Goal: Task Accomplishment & Management: Use online tool/utility

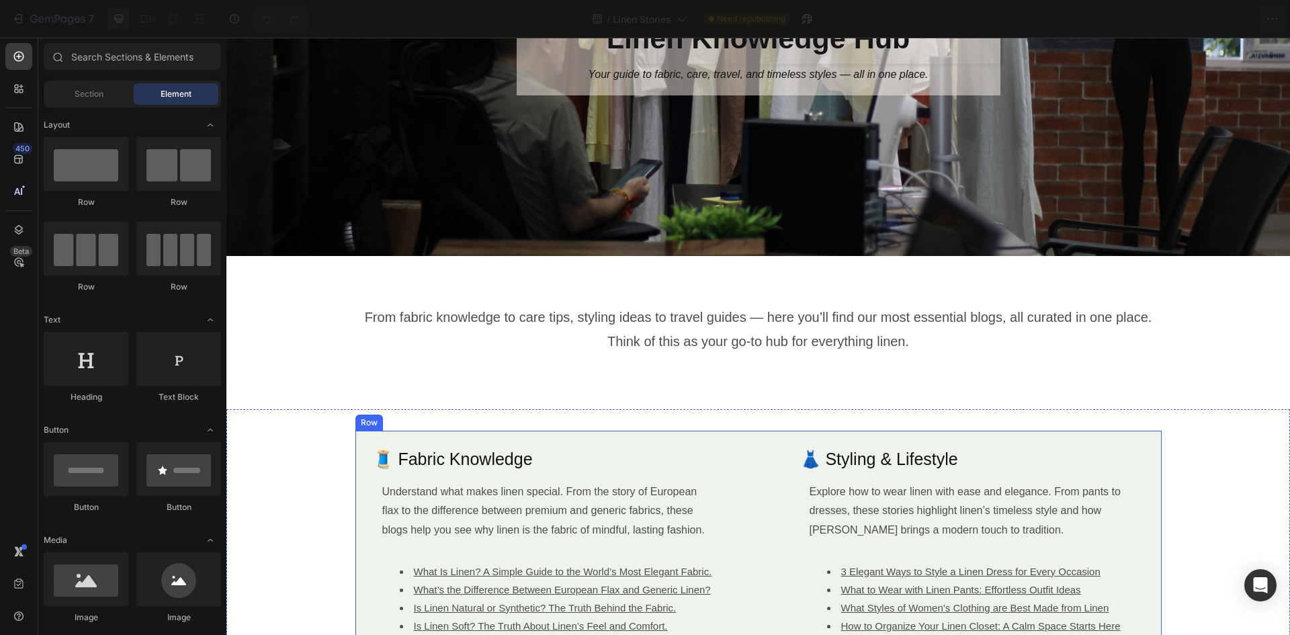
scroll to position [67, 0]
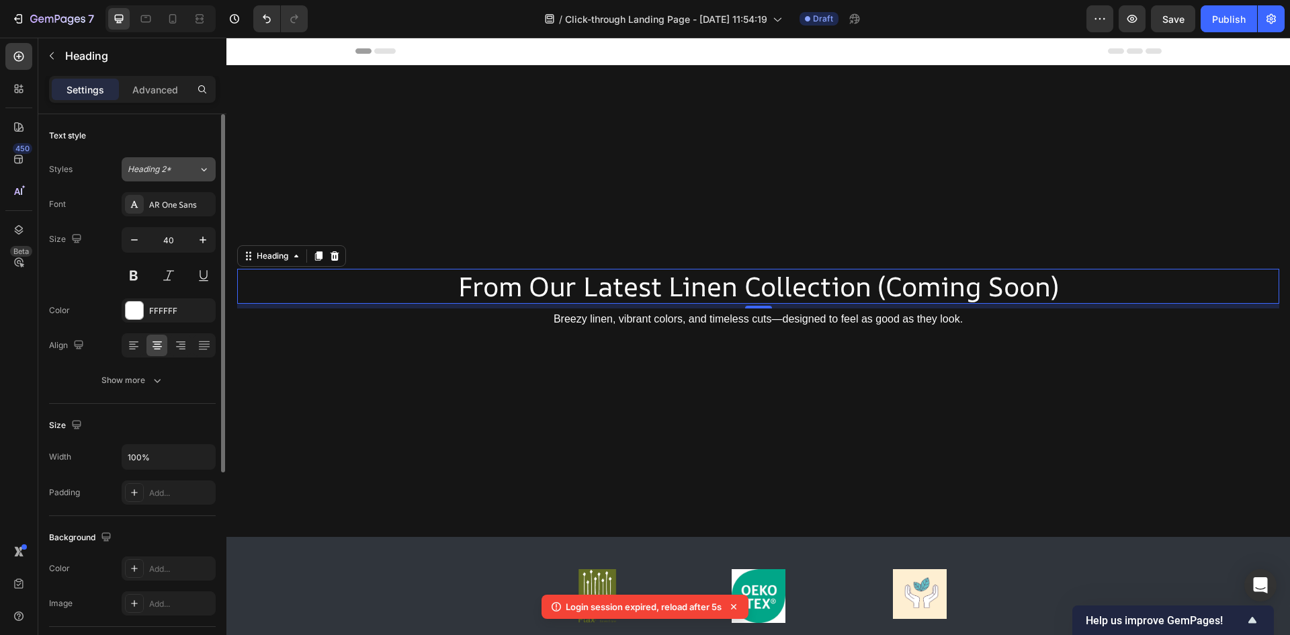
click at [173, 172] on div "Heading 2*" at bounding box center [155, 169] width 54 height 12
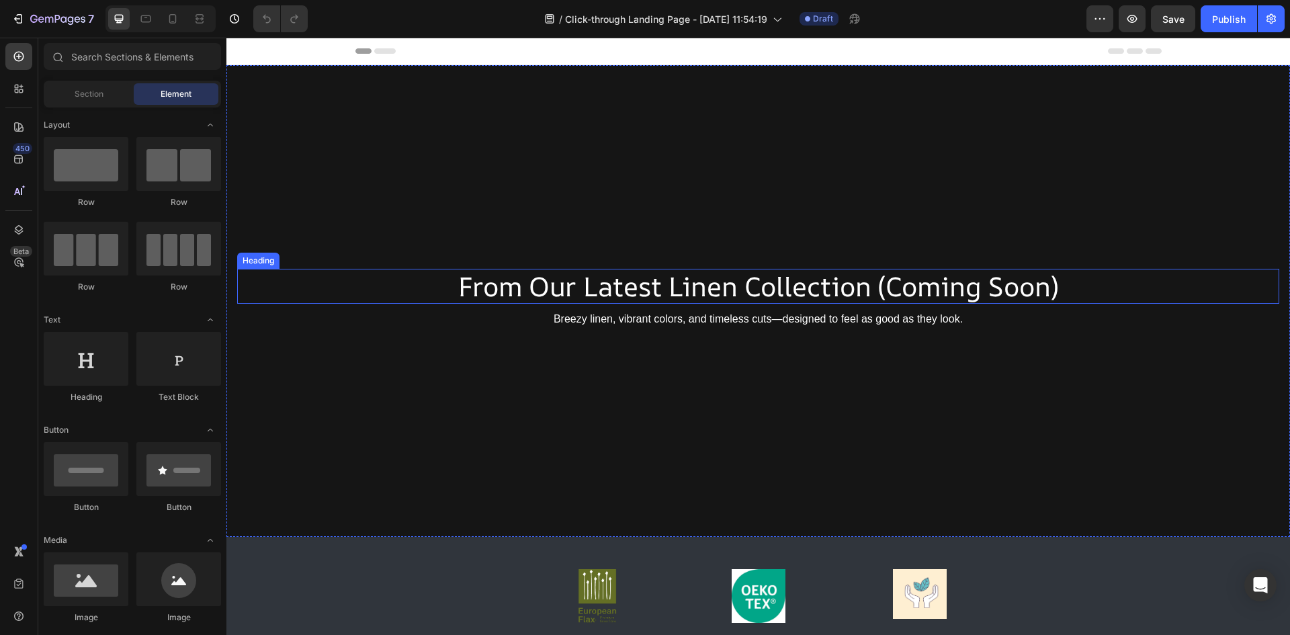
click at [500, 278] on h1 "From Our Latest Linen Collection (Coming Soon)" at bounding box center [758, 286] width 1042 height 35
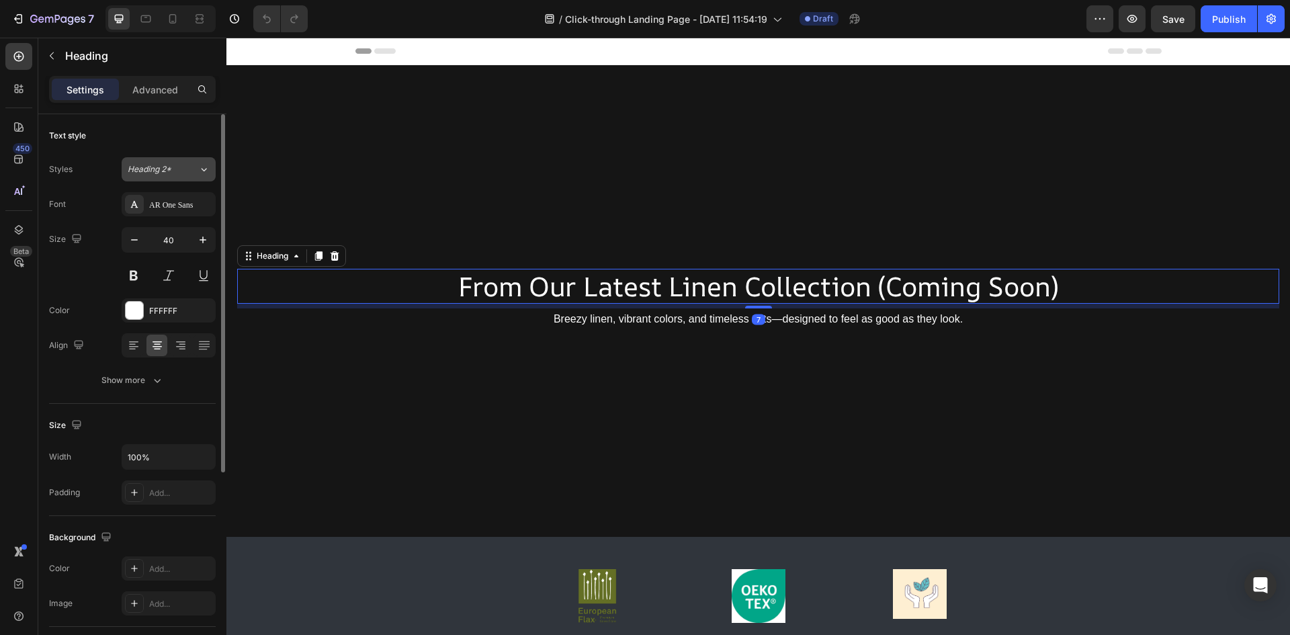
click at [173, 170] on div "Heading 2*" at bounding box center [155, 169] width 54 height 12
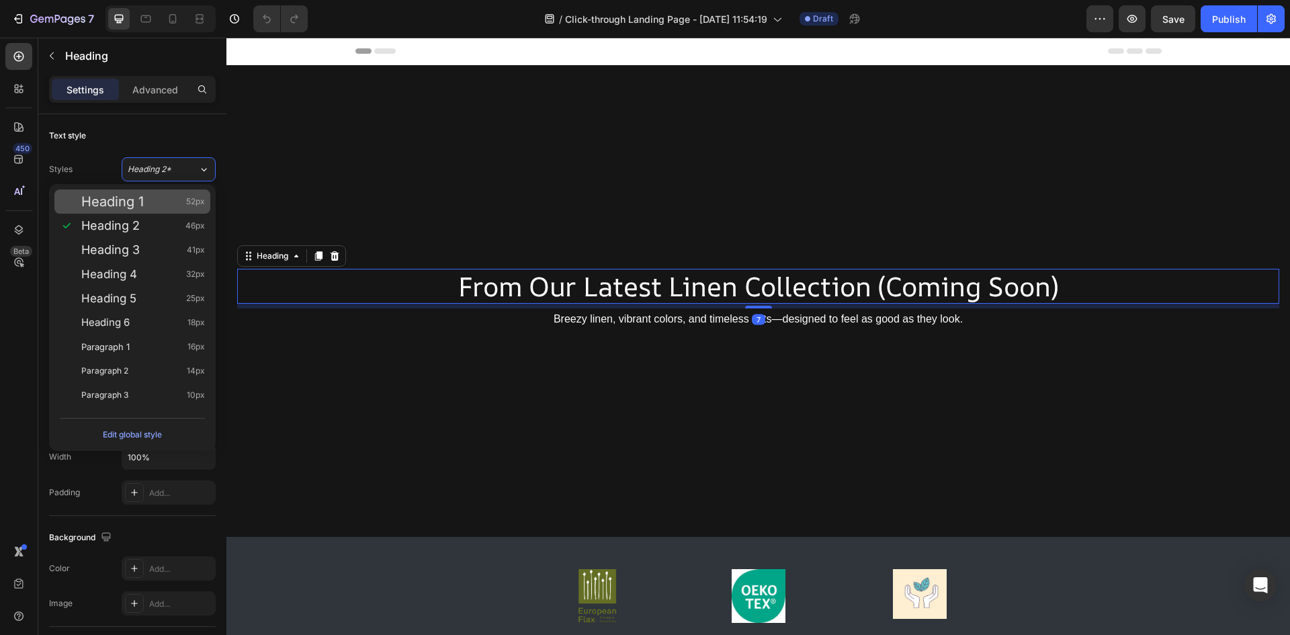
click at [173, 195] on div "Heading 1 52px" at bounding box center [143, 201] width 124 height 13
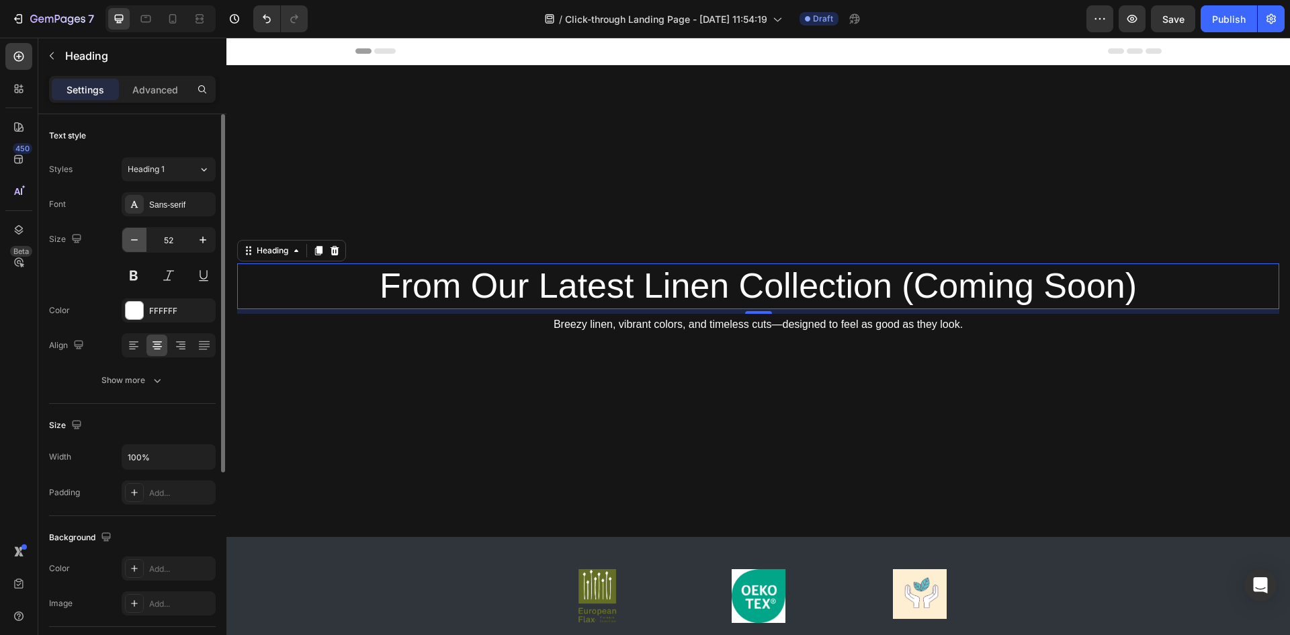
click at [136, 242] on icon "button" at bounding box center [134, 239] width 13 height 13
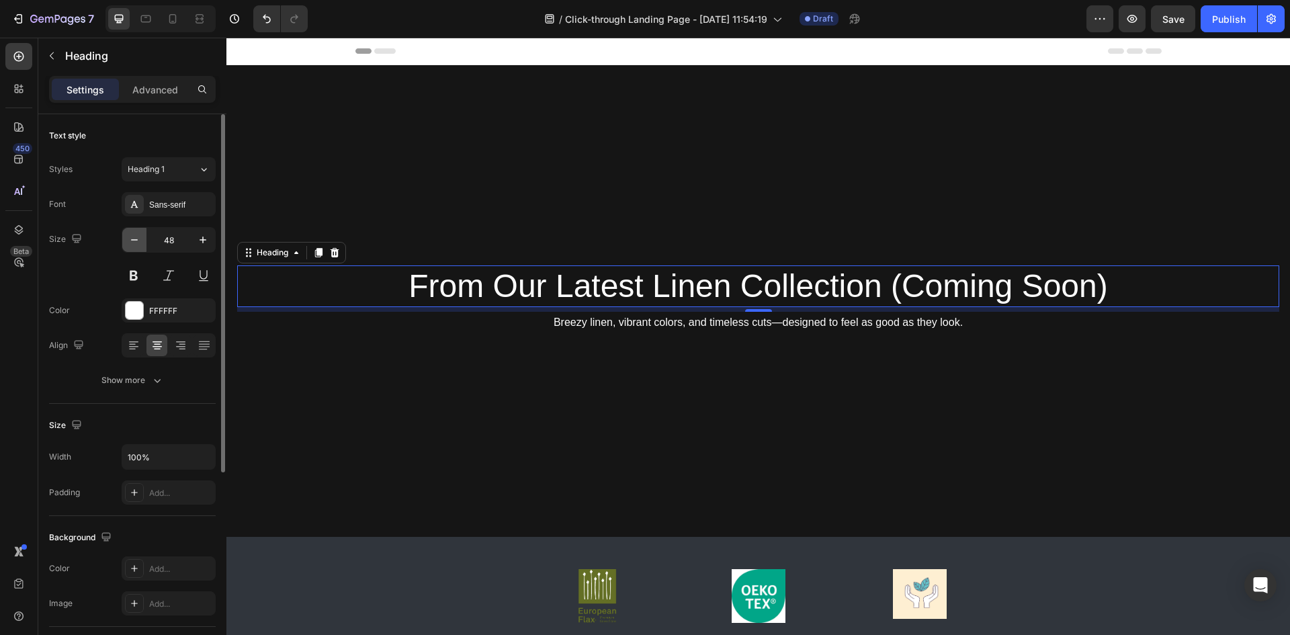
click at [136, 242] on icon "button" at bounding box center [134, 239] width 13 height 13
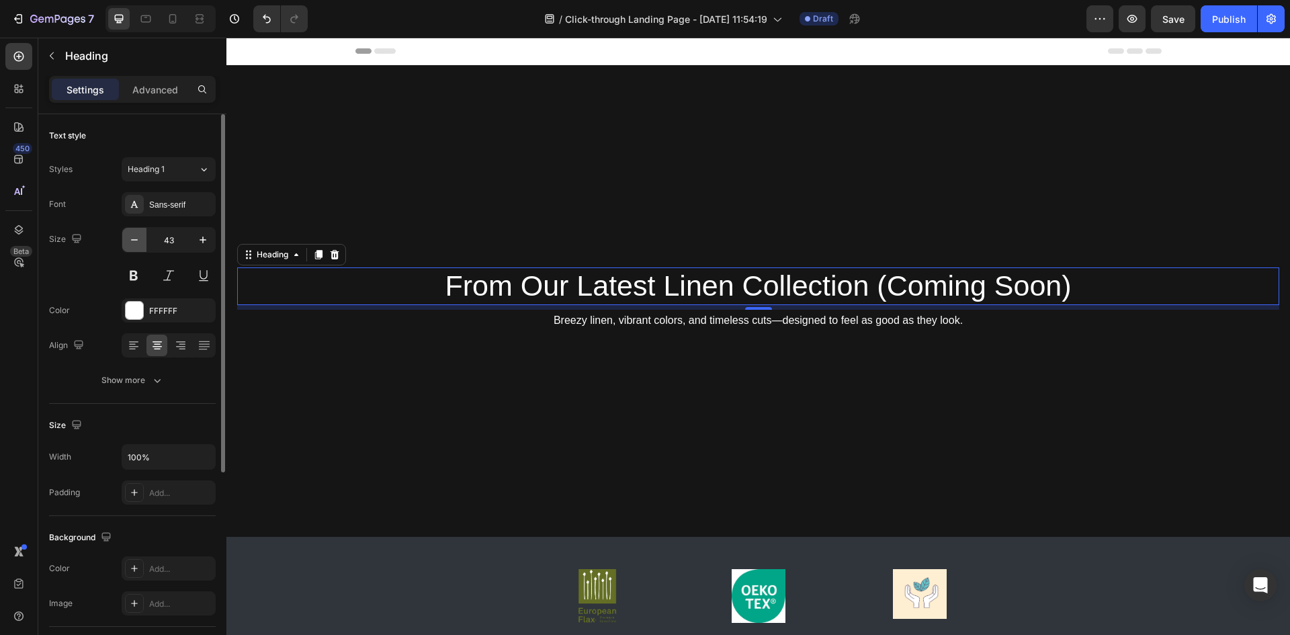
click at [136, 242] on icon "button" at bounding box center [134, 239] width 13 height 13
click at [199, 237] on icon "button" at bounding box center [202, 239] width 13 height 13
type input "43"
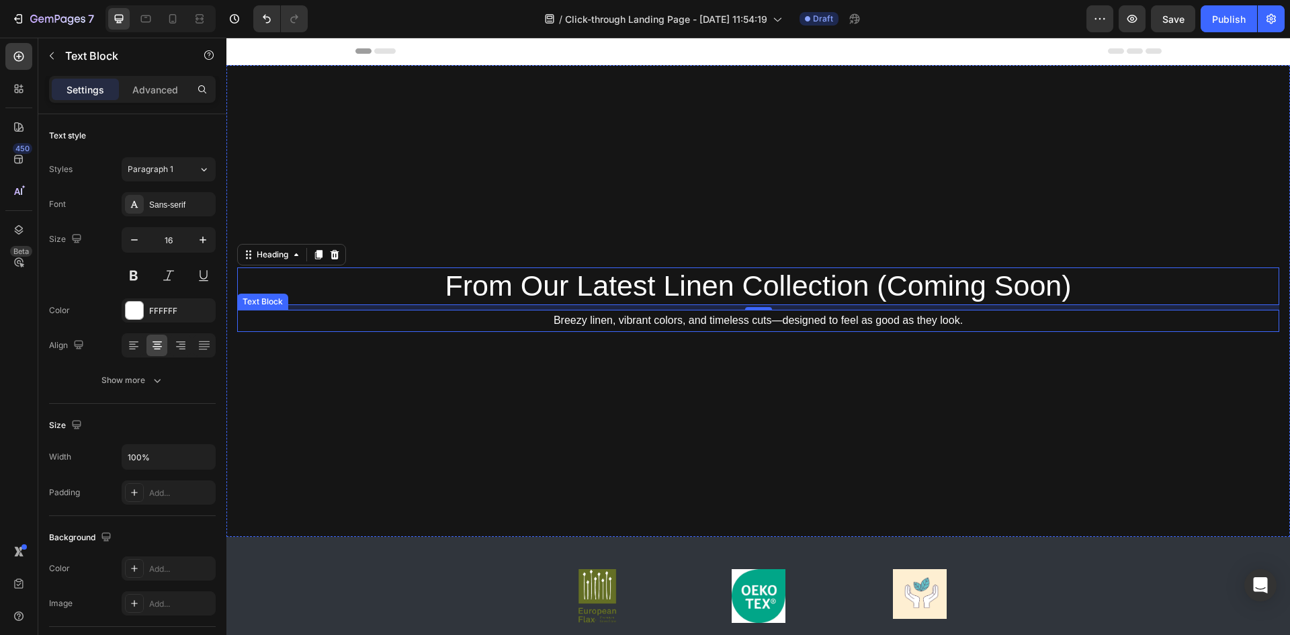
click at [544, 320] on p "Breezy linen, vibrant colors, and timeless cuts—designed to feel as good as the…" at bounding box center [757, 320] width 1039 height 19
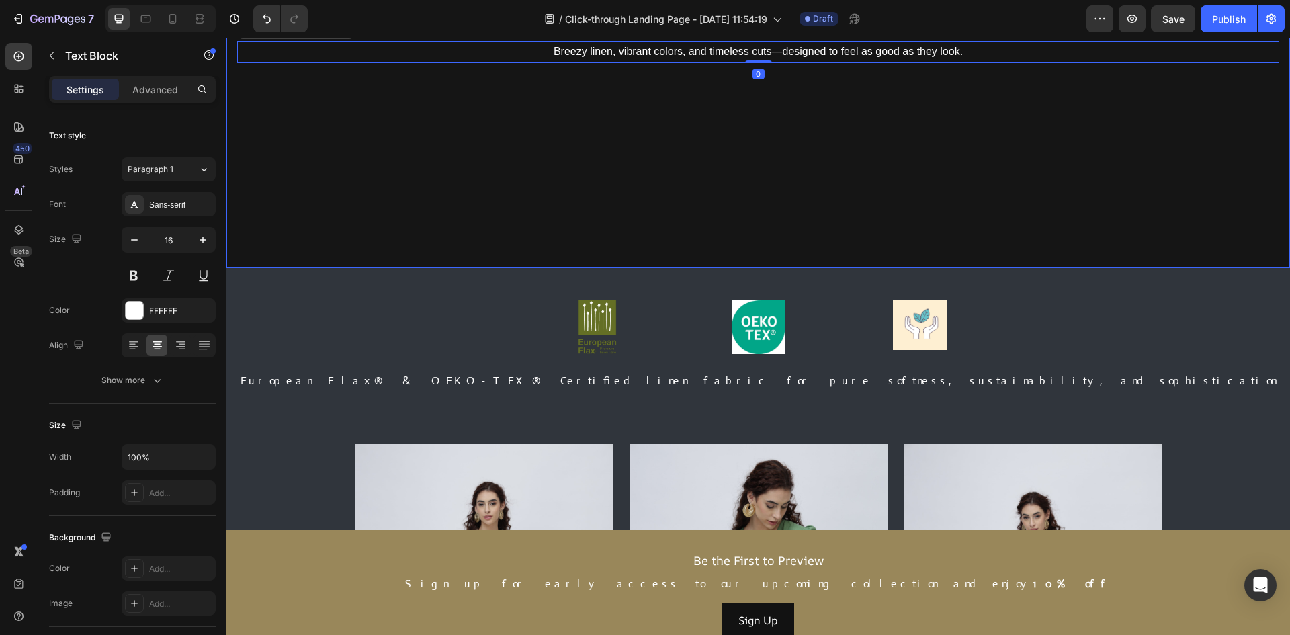
scroll to position [470, 0]
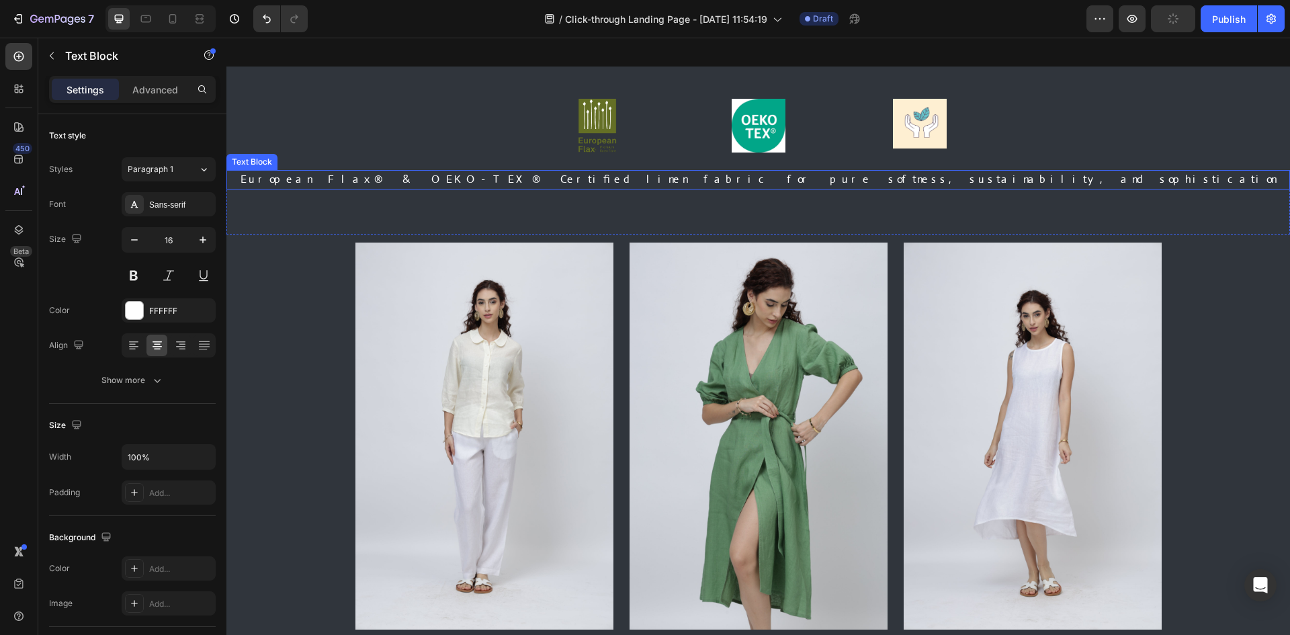
click at [547, 175] on p "European Flax® & OEKO-TEX® Certified linen fabric for pure softness, sustainabi…" at bounding box center [757, 179] width 1063 height 19
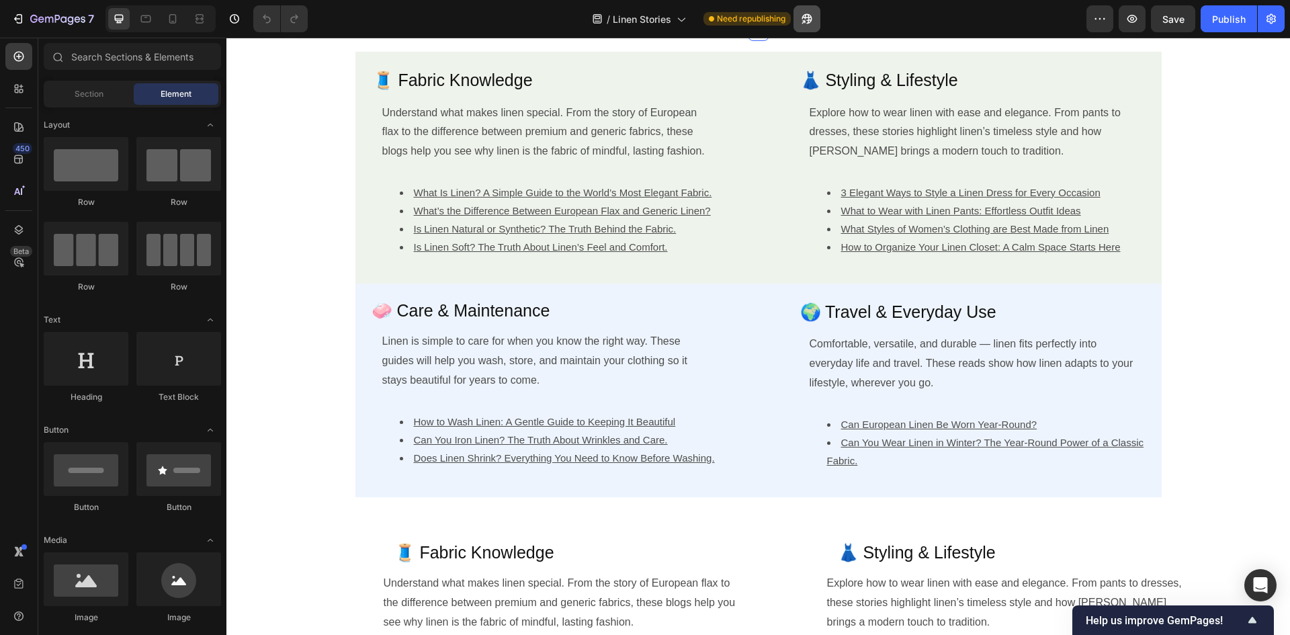
scroll to position [605, 0]
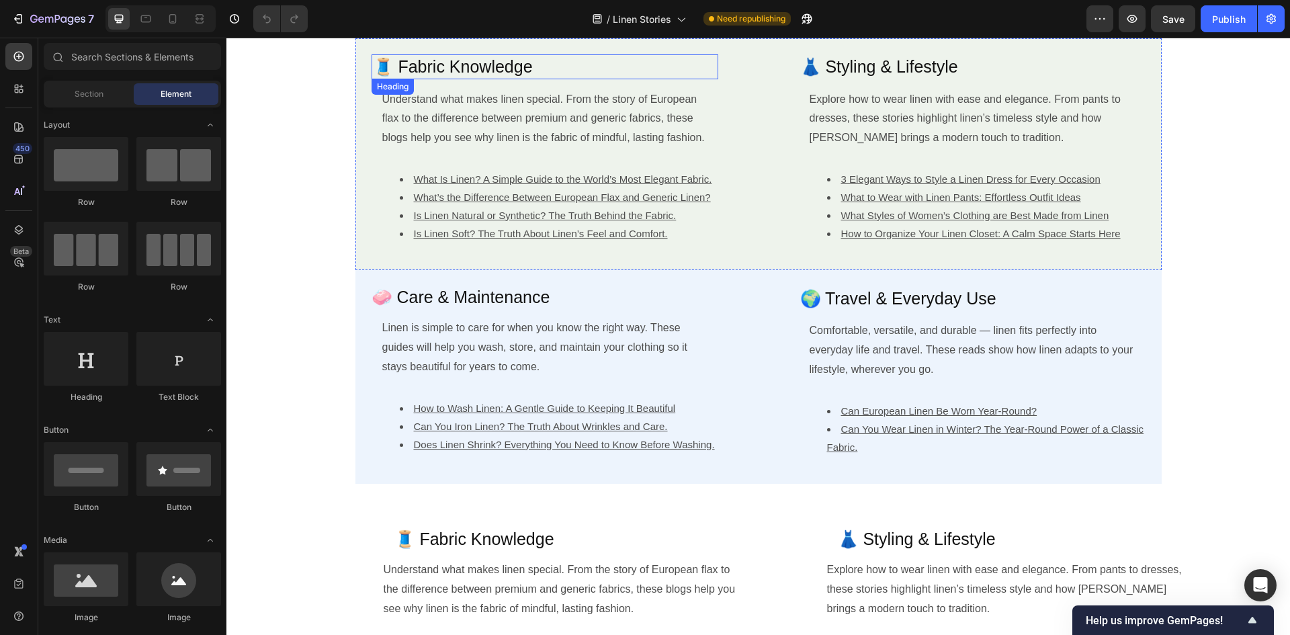
click at [438, 64] on h2 "🧵 Fabric Knowledge" at bounding box center [544, 66] width 347 height 25
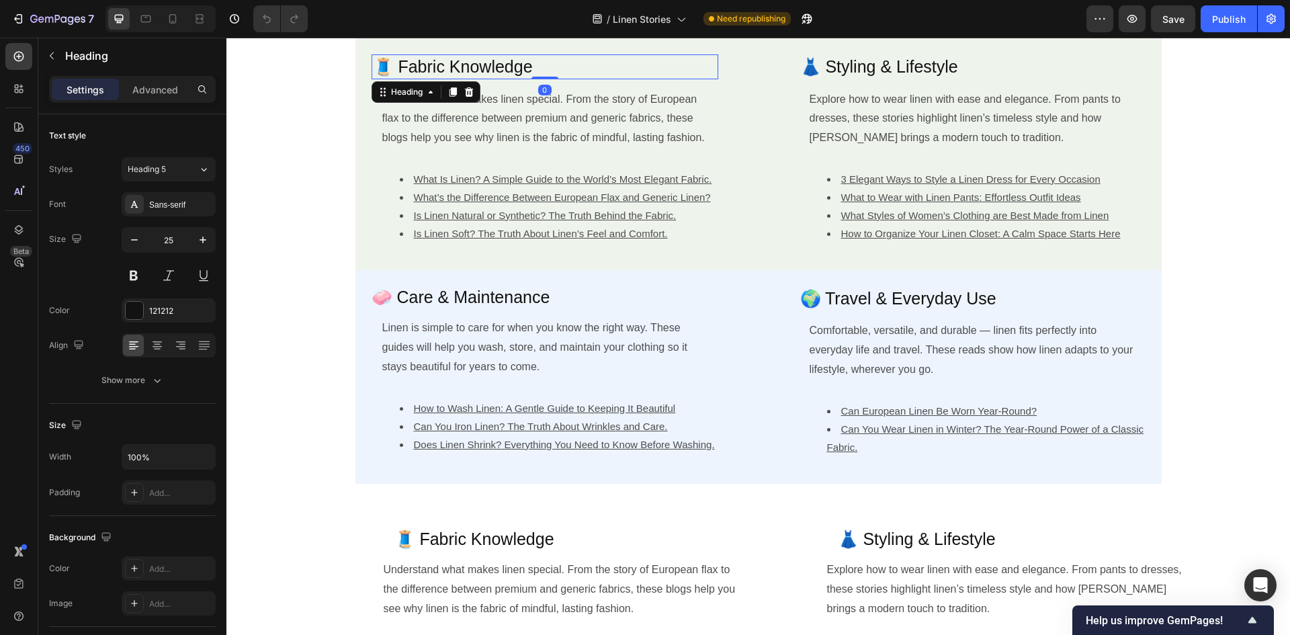
click at [438, 64] on h2 "🧵 Fabric Knowledge" at bounding box center [544, 66] width 347 height 25
click at [438, 64] on p "🧵 Fabric Knowledge" at bounding box center [545, 67] width 344 height 22
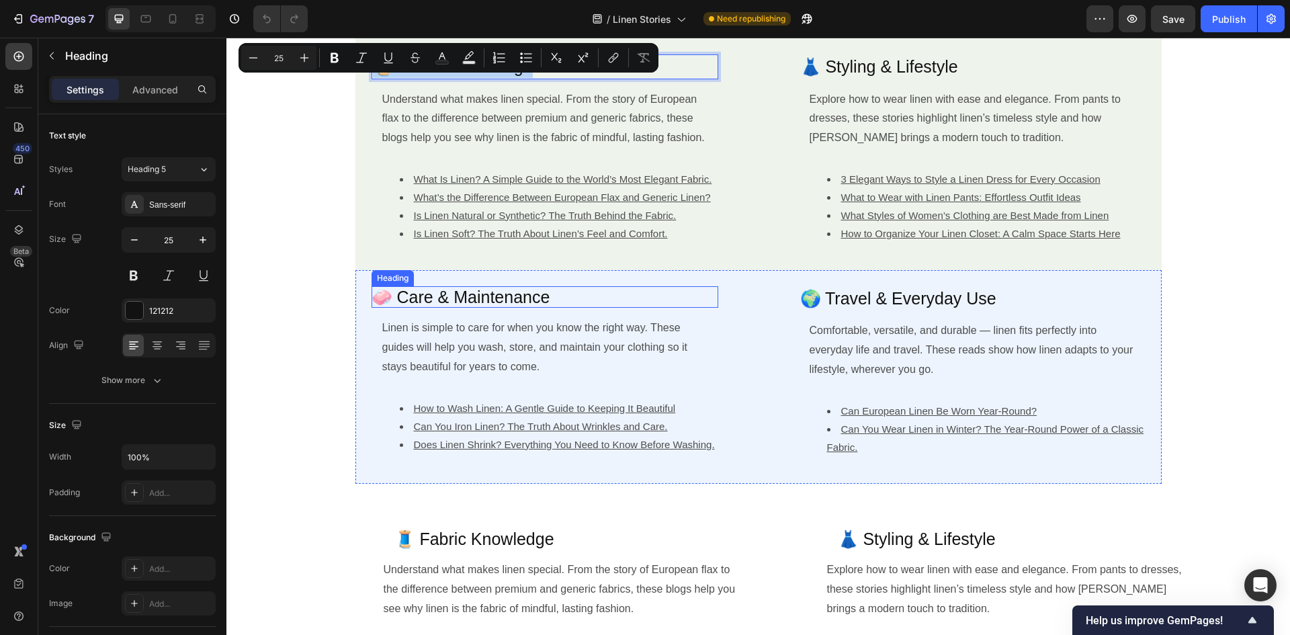
scroll to position [537, 0]
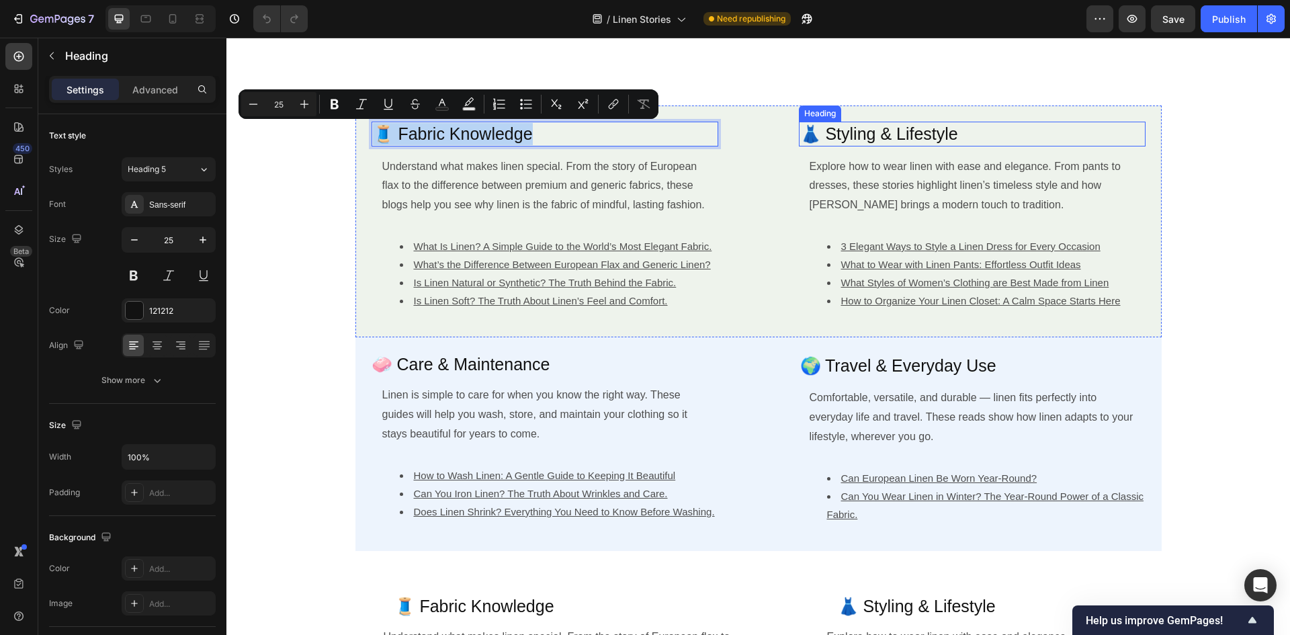
click at [890, 131] on h2 "👗 Styling & Lifestyle" at bounding box center [972, 134] width 347 height 25
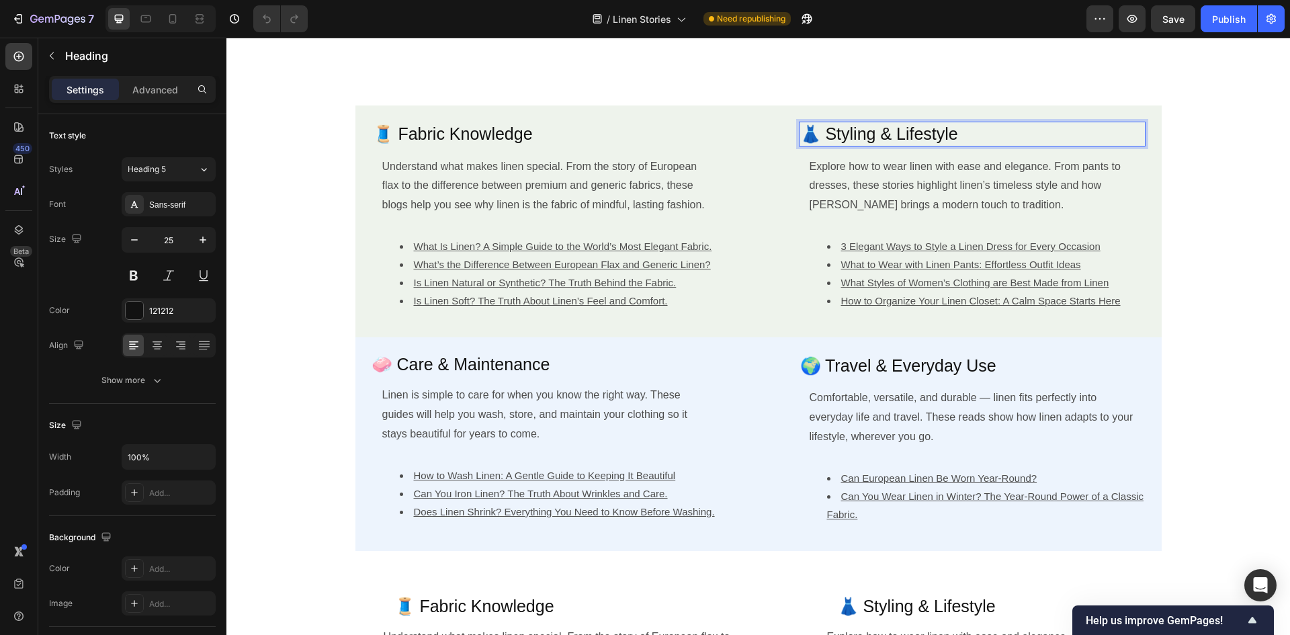
click at [890, 131] on h2 "👗 Styling & Lifestyle" at bounding box center [972, 134] width 347 height 25
click at [890, 131] on p "👗 Styling & Lifestyle" at bounding box center [972, 134] width 344 height 22
click at [442, 366] on h2 "🧼 Care & Maintenance" at bounding box center [544, 364] width 347 height 22
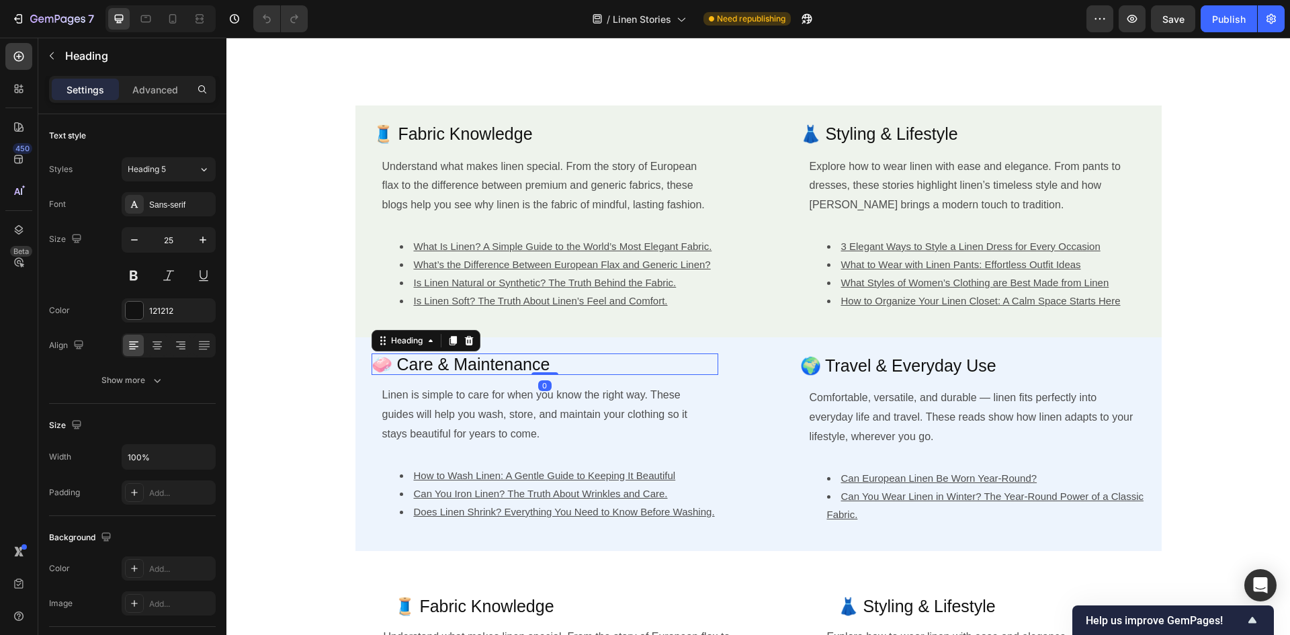
click at [442, 366] on h2 "🧼 Care & Maintenance" at bounding box center [544, 364] width 347 height 22
click at [442, 366] on p "🧼 Care & Maintenance" at bounding box center [544, 364] width 347 height 22
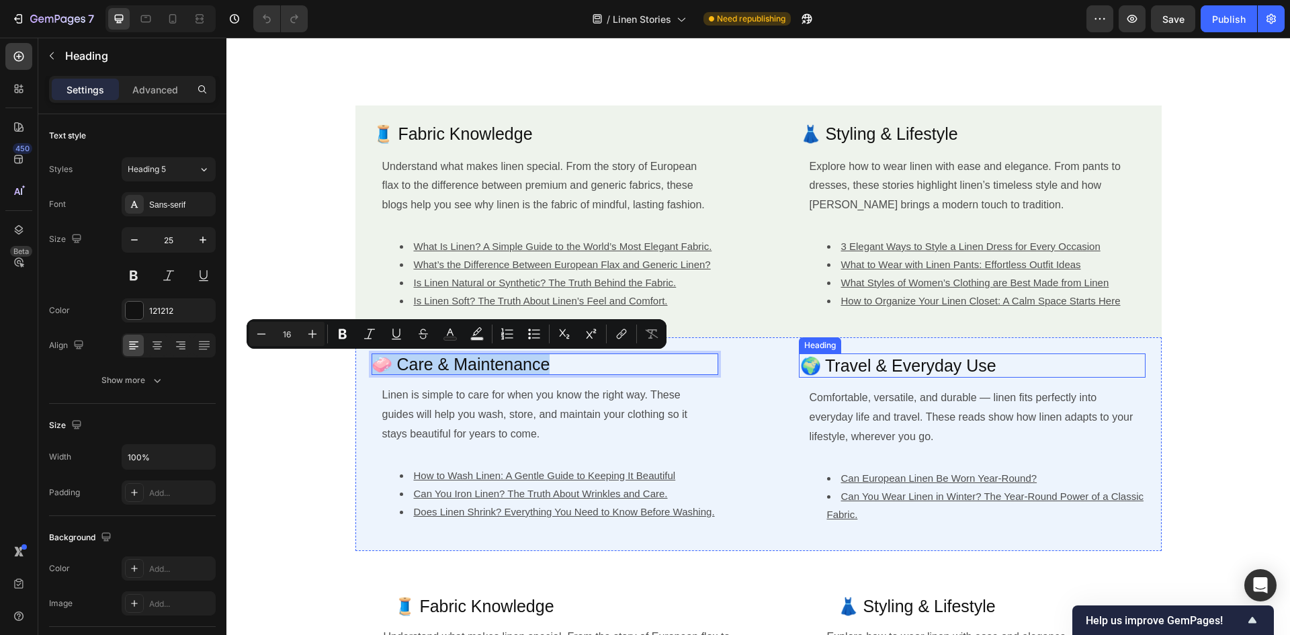
click at [908, 365] on h2 "🌍 Travel & Everyday Use" at bounding box center [972, 365] width 347 height 25
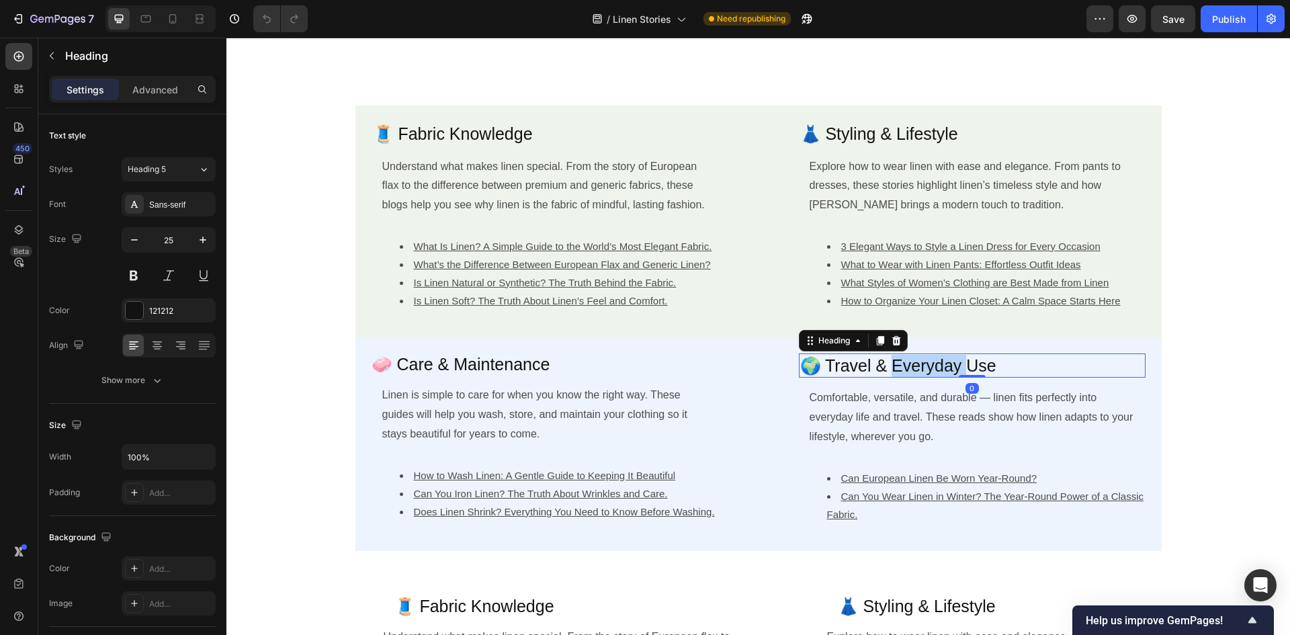
click at [908, 365] on h2 "🌍 Travel & Everyday Use" at bounding box center [972, 365] width 347 height 25
click at [908, 365] on p "🌍 Travel & Everyday Use" at bounding box center [972, 366] width 344 height 22
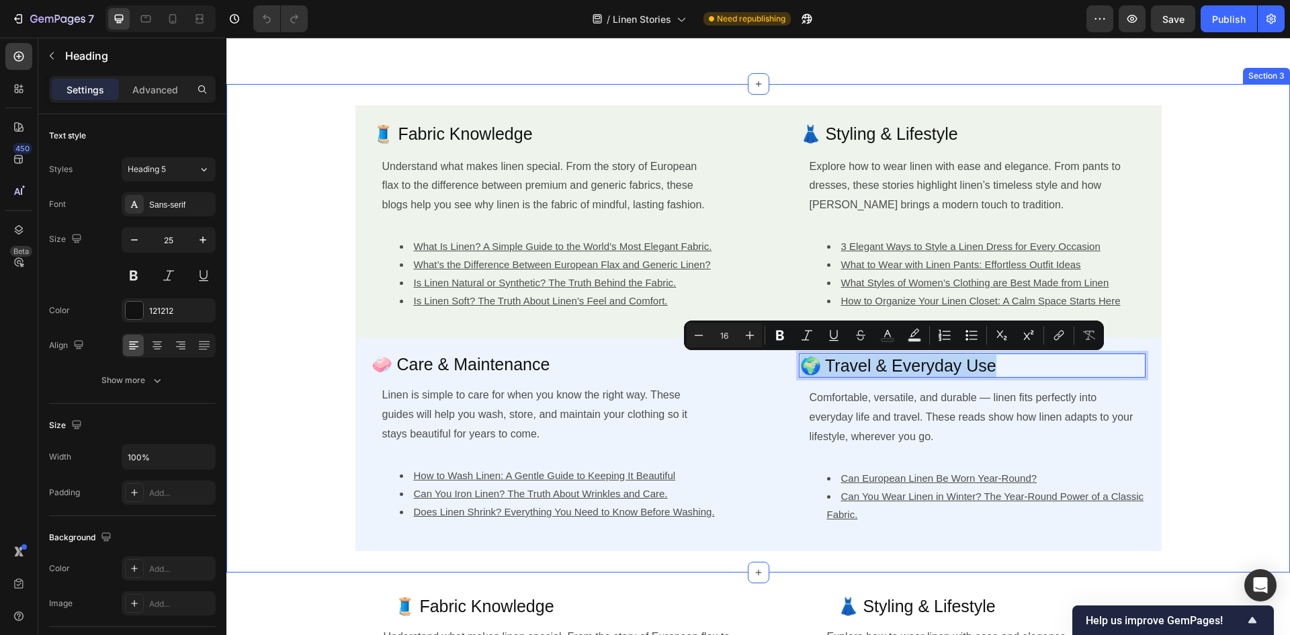
click at [330, 190] on div "🧵 Fabric Knowledge Heading Understand what makes linen special. From the story …" at bounding box center [757, 327] width 1063 height 445
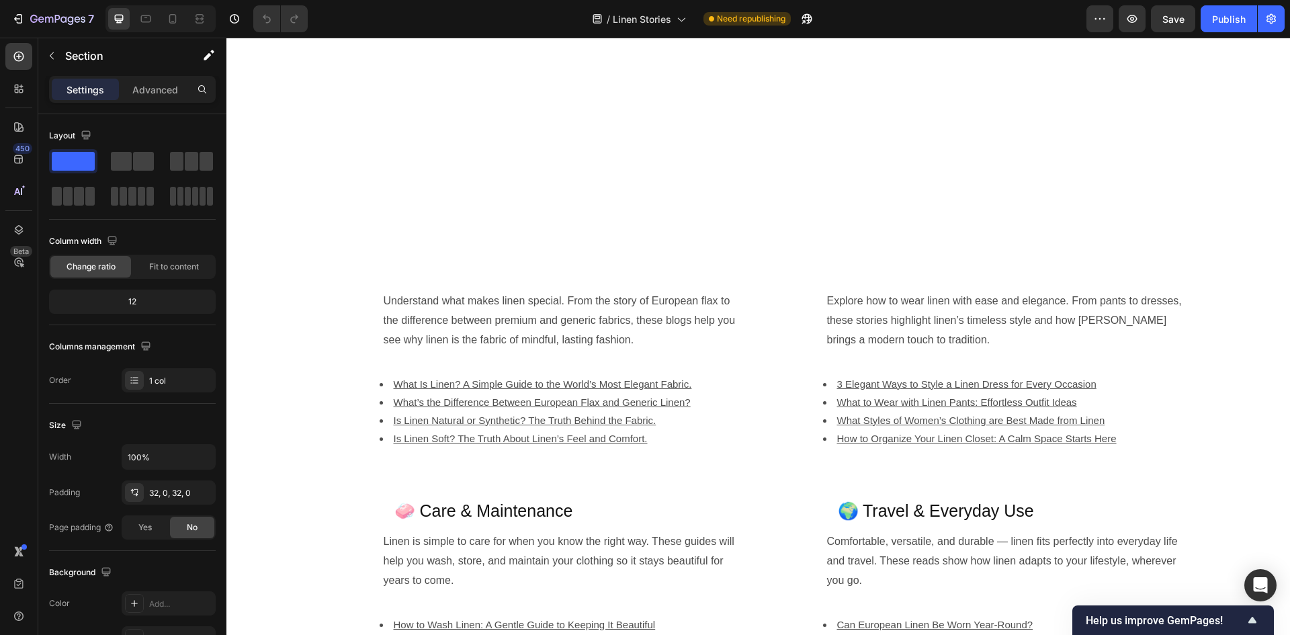
scroll to position [1209, 0]
